Goal: Task Accomplishment & Management: Use online tool/utility

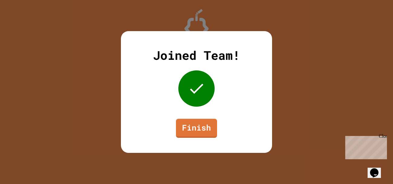
click at [205, 110] on div "Joined Team! Finish" at bounding box center [196, 92] width 151 height 122
click at [197, 122] on link "Finish" at bounding box center [196, 127] width 37 height 20
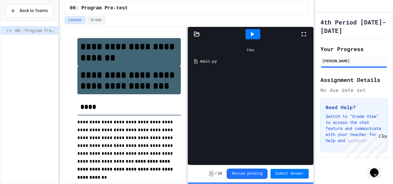
click at [241, 102] on div "Files main.py" at bounding box center [251, 103] width 126 height 124
click at [241, 103] on div "Files main.py" at bounding box center [251, 103] width 126 height 124
click at [92, 21] on button "Grade" at bounding box center [96, 20] width 19 height 8
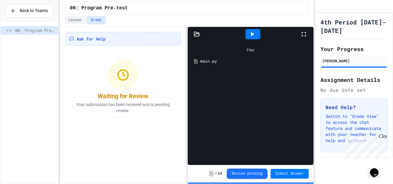
click at [304, 32] on icon at bounding box center [303, 34] width 7 height 7
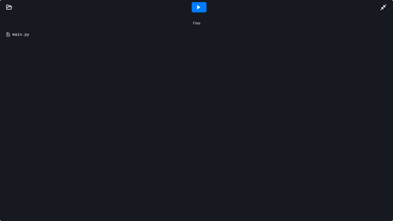
click at [201, 45] on div "Files main.py" at bounding box center [196, 118] width 393 height 207
click at [19, 37] on div "main.py" at bounding box center [200, 34] width 377 height 6
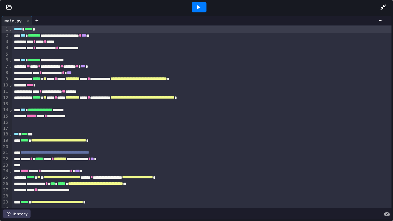
scroll to position [17, 0]
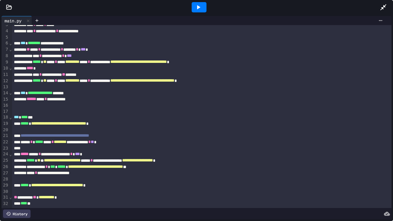
click at [97, 184] on div at bounding box center [201, 191] width 379 height 6
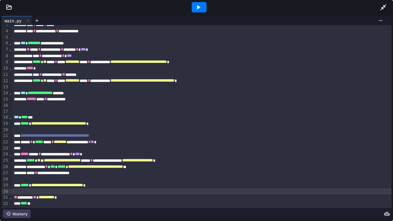
click at [97, 184] on div at bounding box center [201, 191] width 379 height 6
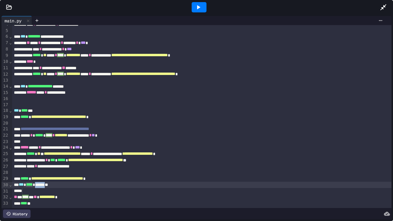
click at [60, 184] on div "*** **** * ****** **" at bounding box center [201, 185] width 379 height 6
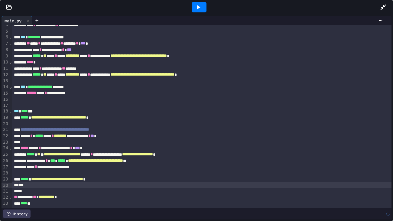
scroll to position [23, 0]
click at [33, 184] on div at bounding box center [201, 191] width 379 height 6
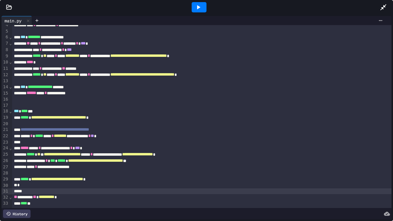
click at [32, 184] on div at bounding box center [201, 191] width 379 height 6
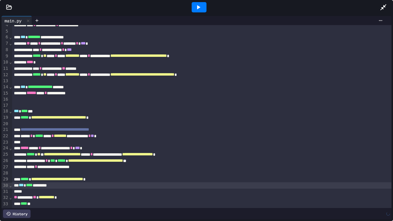
scroll to position [17, 0]
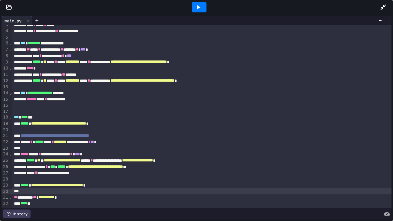
click at [49, 184] on div "**** **" at bounding box center [201, 203] width 379 height 6
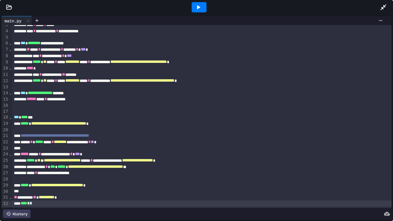
scroll to position [23, 0]
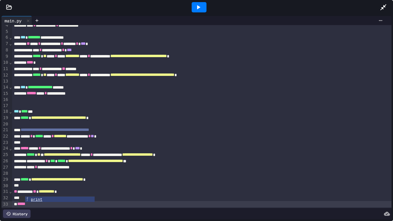
click at [43, 184] on div "**** **" at bounding box center [201, 198] width 379 height 6
click at [38, 184] on div "*****" at bounding box center [201, 204] width 379 height 6
click at [205, 9] on div at bounding box center [199, 7] width 15 height 10
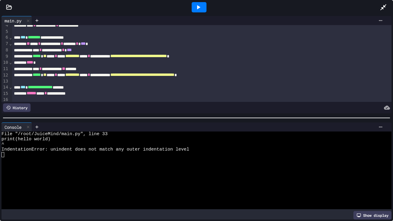
click at [124, 167] on div at bounding box center [194, 164] width 384 height 5
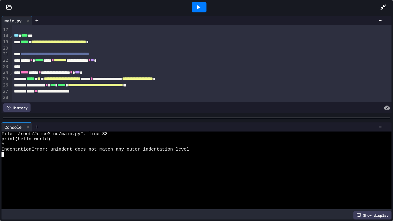
scroll to position [129, 0]
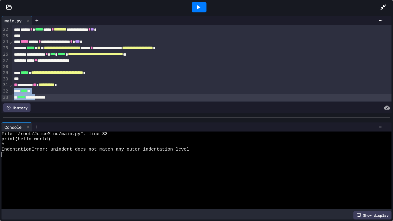
drag, startPoint x: 93, startPoint y: 91, endPoint x: 46, endPoint y: 99, distance: 47.5
drag, startPoint x: 73, startPoint y: 101, endPoint x: 0, endPoint y: 99, distance: 72.6
click at [0, 99] on div "**********" at bounding box center [196, 65] width 393 height 100
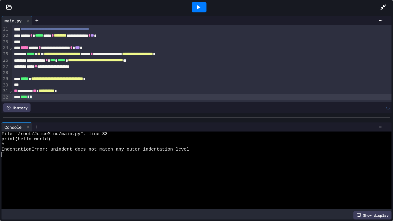
scroll to position [123, 0]
click at [202, 12] on div at bounding box center [199, 7] width 15 height 10
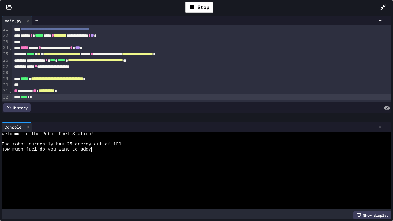
click at [147, 164] on div at bounding box center [194, 164] width 384 height 5
click at [208, 8] on div "Stop" at bounding box center [199, 7] width 28 height 11
click at [196, 4] on icon at bounding box center [198, 7] width 7 height 7
click at [142, 156] on div at bounding box center [194, 154] width 384 height 5
click at [164, 171] on div at bounding box center [194, 169] width 384 height 5
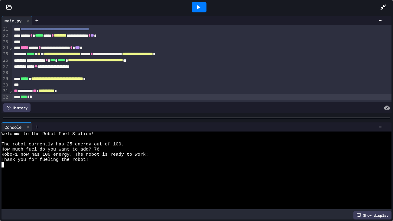
click at [142, 173] on div at bounding box center [194, 175] width 384 height 5
click at [197, 9] on icon at bounding box center [198, 7] width 7 height 7
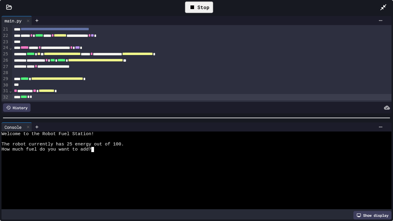
click at [134, 167] on div at bounding box center [194, 164] width 384 height 5
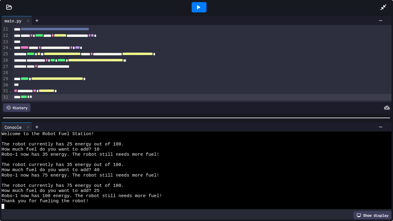
click at [380, 17] on div at bounding box center [208, 20] width 353 height 9
click at [253, 77] on div "**********" at bounding box center [201, 79] width 379 height 6
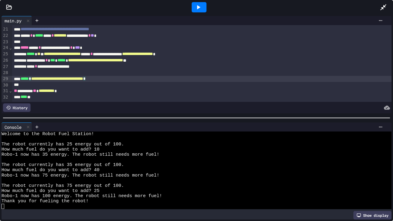
click at [231, 99] on div "**** **" at bounding box center [201, 97] width 379 height 6
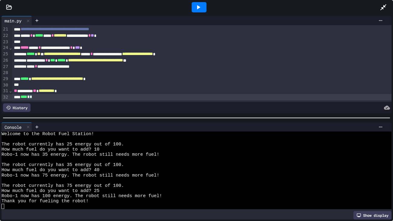
scroll to position [129, 0]
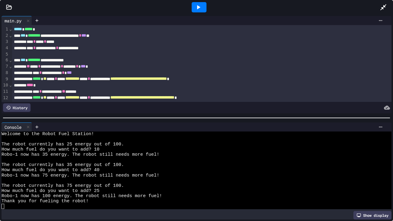
click at [129, 112] on div "History" at bounding box center [197, 107] width 390 height 11
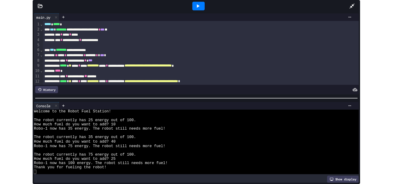
scroll to position [129, 0]
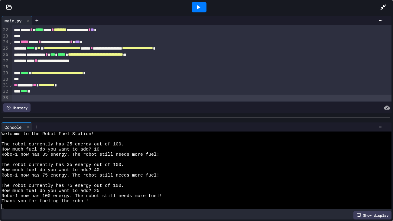
click at [382, 11] on icon at bounding box center [383, 7] width 7 height 7
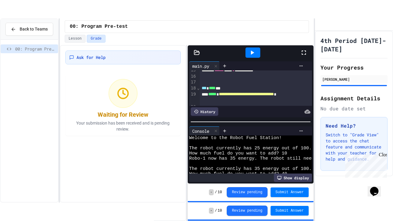
scroll to position [72, 0]
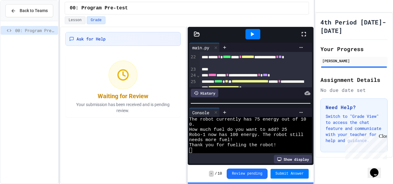
click at [305, 37] on icon at bounding box center [303, 34] width 7 height 7
click at [307, 37] on icon at bounding box center [303, 34] width 7 height 7
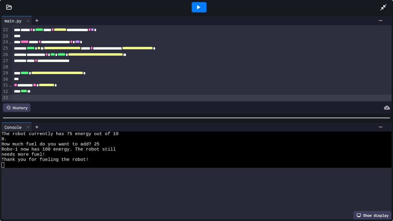
scroll to position [0, 0]
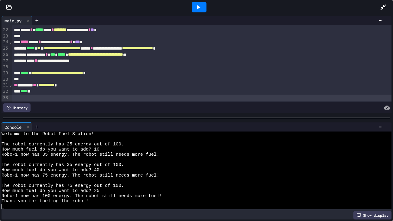
click at [43, 21] on div at bounding box center [214, 20] width 344 height 5
click at [41, 21] on div at bounding box center [37, 20] width 10 height 9
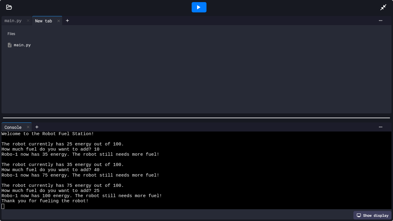
click at [25, 46] on div "main.py" at bounding box center [201, 45] width 374 height 6
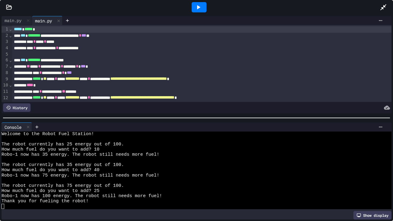
click at [39, 105] on div at bounding box center [210, 107] width 359 height 8
click at [30, 70] on div "**********" at bounding box center [201, 73] width 379 height 6
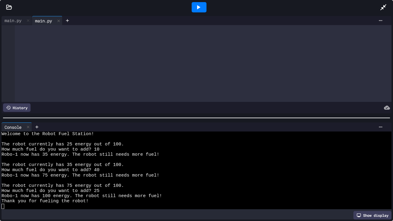
scroll to position [711, 0]
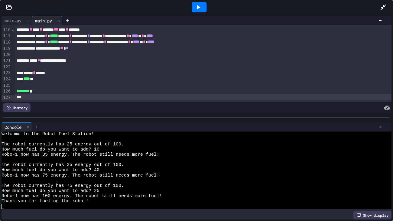
click at [199, 6] on icon at bounding box center [198, 7] width 7 height 7
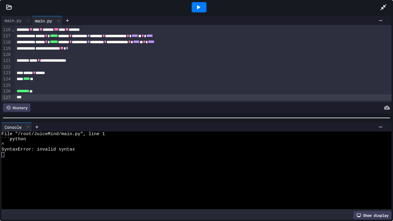
click at [71, 106] on div at bounding box center [210, 107] width 359 height 8
click at [77, 102] on div "History" at bounding box center [197, 107] width 390 height 11
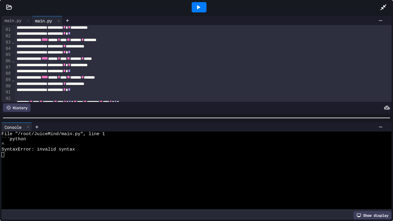
scroll to position [0, 0]
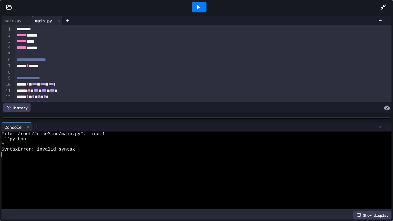
click at [80, 35] on div "****** ******" at bounding box center [203, 35] width 377 height 6
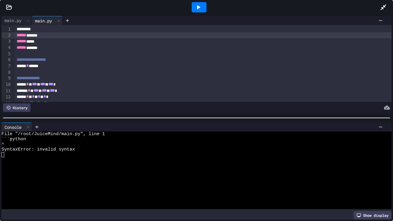
click at [80, 30] on div "*********" at bounding box center [203, 29] width 377 height 6
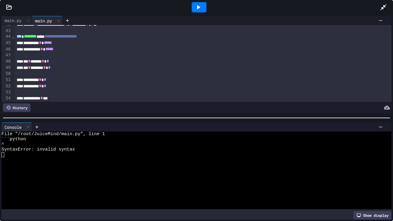
scroll to position [229, 0]
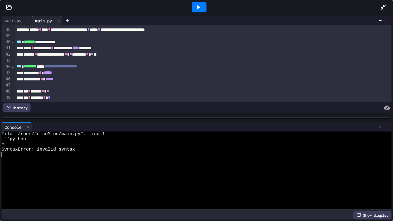
click at [206, 11] on div at bounding box center [199, 7] width 21 height 16
click at [205, 10] on div at bounding box center [199, 7] width 15 height 10
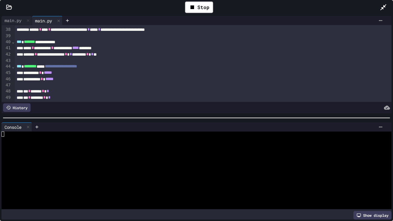
click at [187, 164] on div at bounding box center [194, 164] width 384 height 5
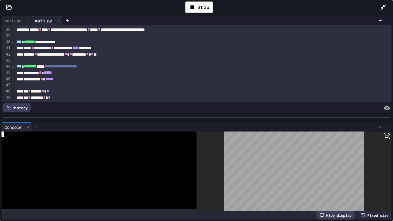
click at [316, 174] on html "**********" at bounding box center [196, 110] width 393 height 221
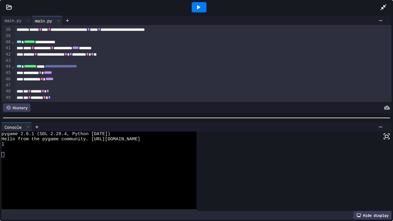
click at [203, 11] on div at bounding box center [199, 7] width 15 height 10
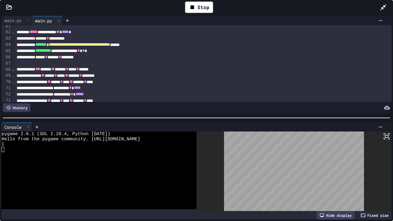
scroll to position [347, 0]
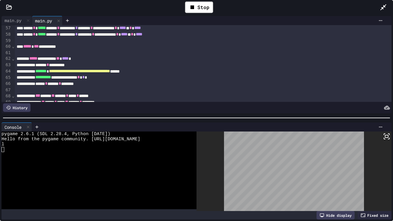
click at [236, 100] on div "** ***** * **** ** ****** * ********" at bounding box center [203, 102] width 377 height 6
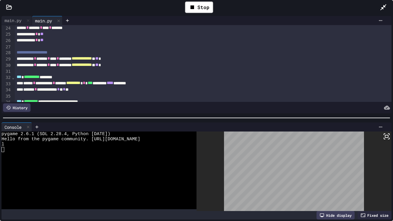
scroll to position [0, 0]
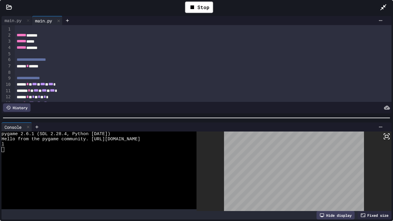
click at [89, 63] on div "**********" at bounding box center [203, 60] width 377 height 6
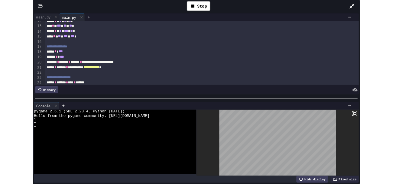
scroll to position [61, 0]
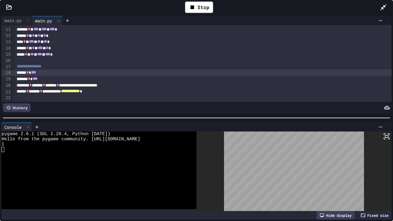
click at [62, 70] on div "***** * ***" at bounding box center [203, 73] width 377 height 6
click at [377, 8] on div "Stop" at bounding box center [199, 7] width 362 height 18
click at [382, 8] on icon at bounding box center [383, 7] width 7 height 7
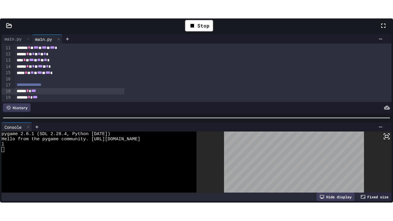
scroll to position [5, 0]
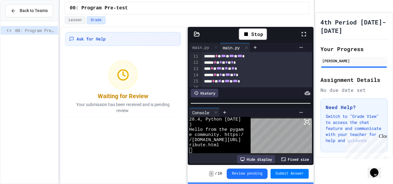
click at [298, 34] on div "Stop" at bounding box center [253, 34] width 94 height 18
click at [301, 34] on icon at bounding box center [303, 34] width 7 height 7
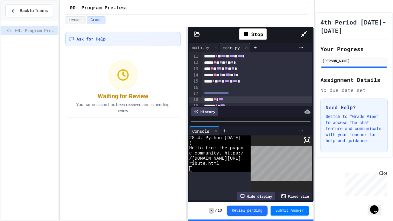
scroll to position [0, 0]
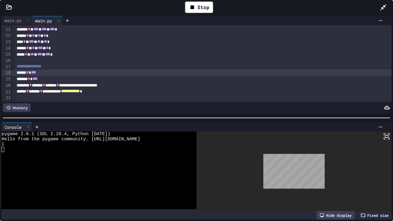
click at [218, 2] on div "Stop" at bounding box center [199, 7] width 362 height 18
click at [200, 3] on div "Stop" at bounding box center [199, 7] width 28 height 11
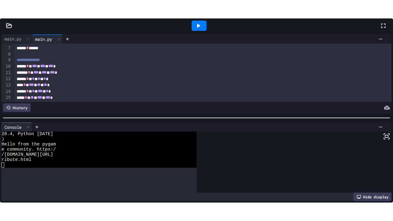
scroll to position [5, 0]
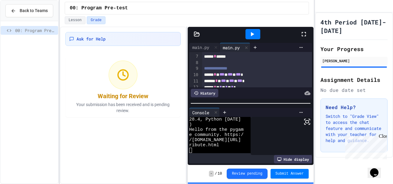
click at [301, 32] on icon at bounding box center [303, 34] width 7 height 7
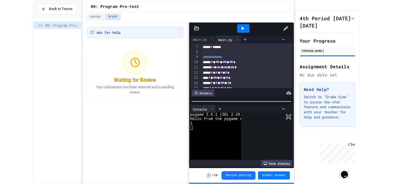
scroll to position [0, 0]
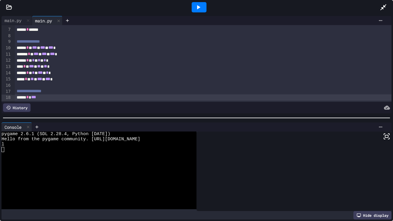
click at [99, 98] on div "***** * ***" at bounding box center [203, 97] width 377 height 6
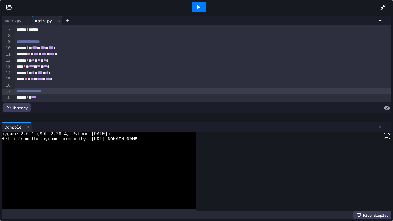
click at [101, 93] on div "**********" at bounding box center [203, 91] width 377 height 6
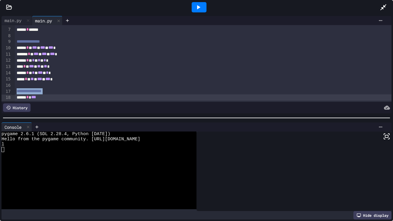
drag, startPoint x: 101, startPoint y: 93, endPoint x: 77, endPoint y: 87, distance: 24.3
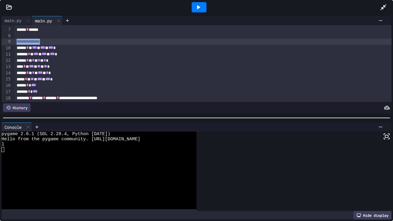
drag, startPoint x: 57, startPoint y: 41, endPoint x: 12, endPoint y: 40, distance: 45.1
click at [12, 40] on div "**********" at bounding box center [197, 63] width 390 height 77
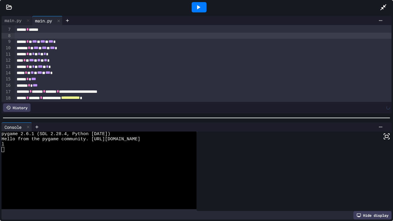
click at [195, 5] on icon at bounding box center [198, 7] width 7 height 7
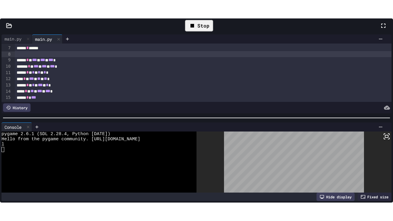
scroll to position [5, 0]
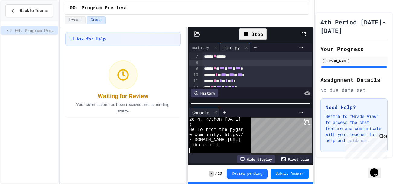
click at [301, 30] on div at bounding box center [196, 92] width 393 height 184
click at [301, 35] on icon at bounding box center [303, 34] width 7 height 7
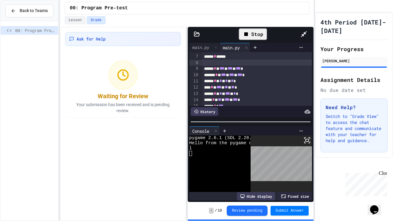
scroll to position [0, 0]
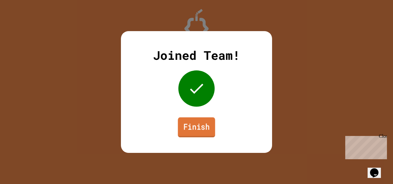
click at [204, 122] on link "Finish" at bounding box center [196, 127] width 37 height 20
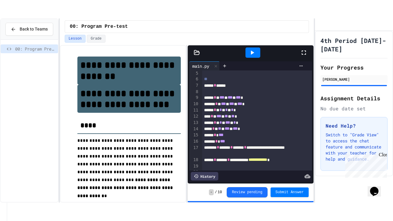
scroll to position [30, 0]
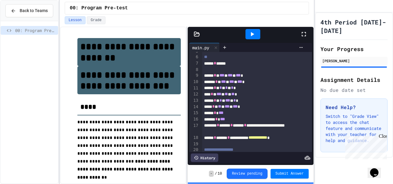
click at [307, 33] on div at bounding box center [306, 34] width 13 height 16
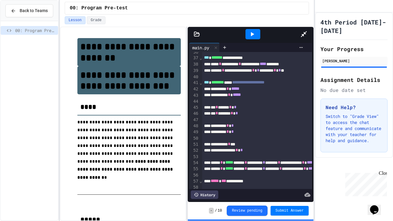
scroll to position [0, 0]
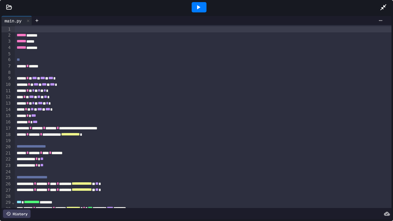
click at [199, 5] on icon at bounding box center [198, 7] width 7 height 7
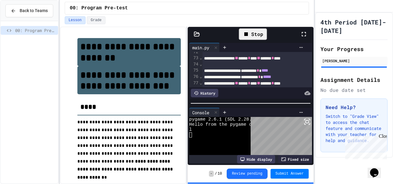
scroll to position [5, 0]
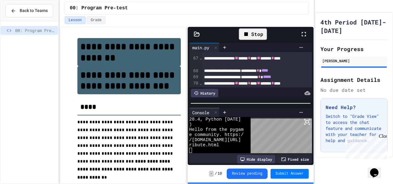
click at [252, 40] on div at bounding box center [196, 92] width 393 height 184
click at [252, 36] on div "Stop" at bounding box center [253, 33] width 28 height 11
